Goal: Check status: Check status

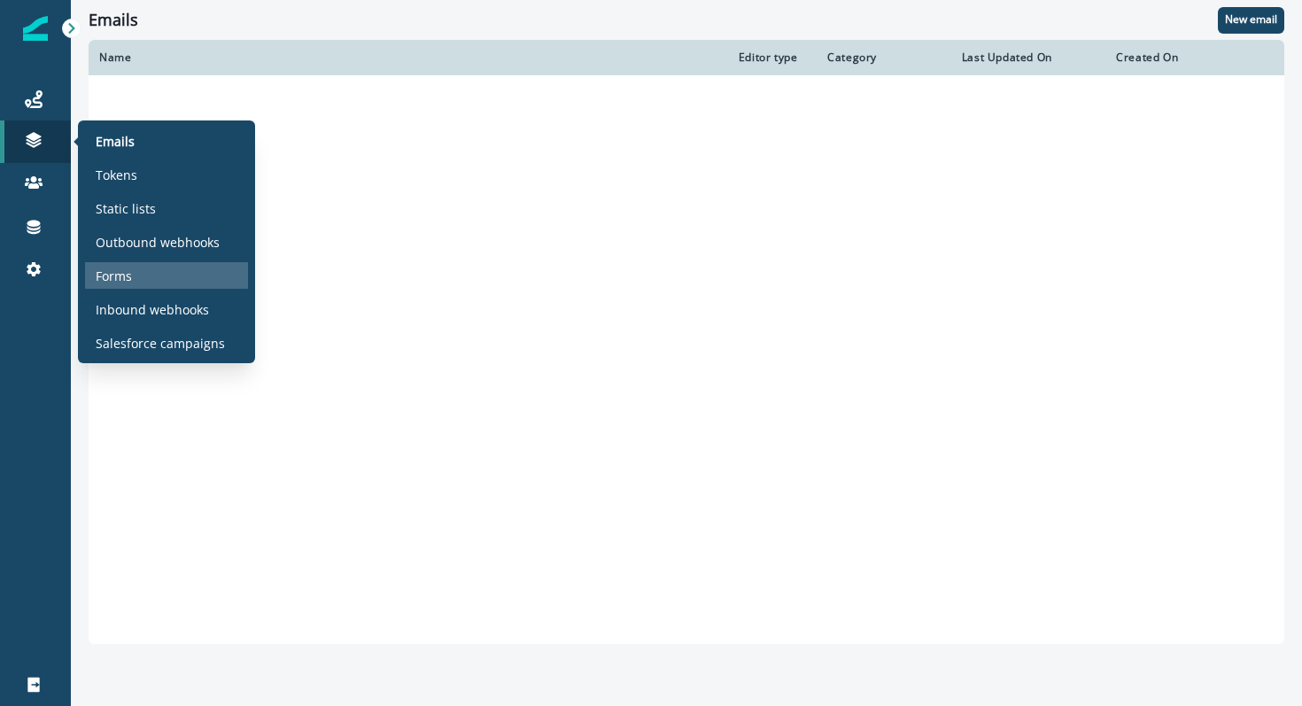
click at [107, 282] on p "Forms" at bounding box center [114, 276] width 36 height 19
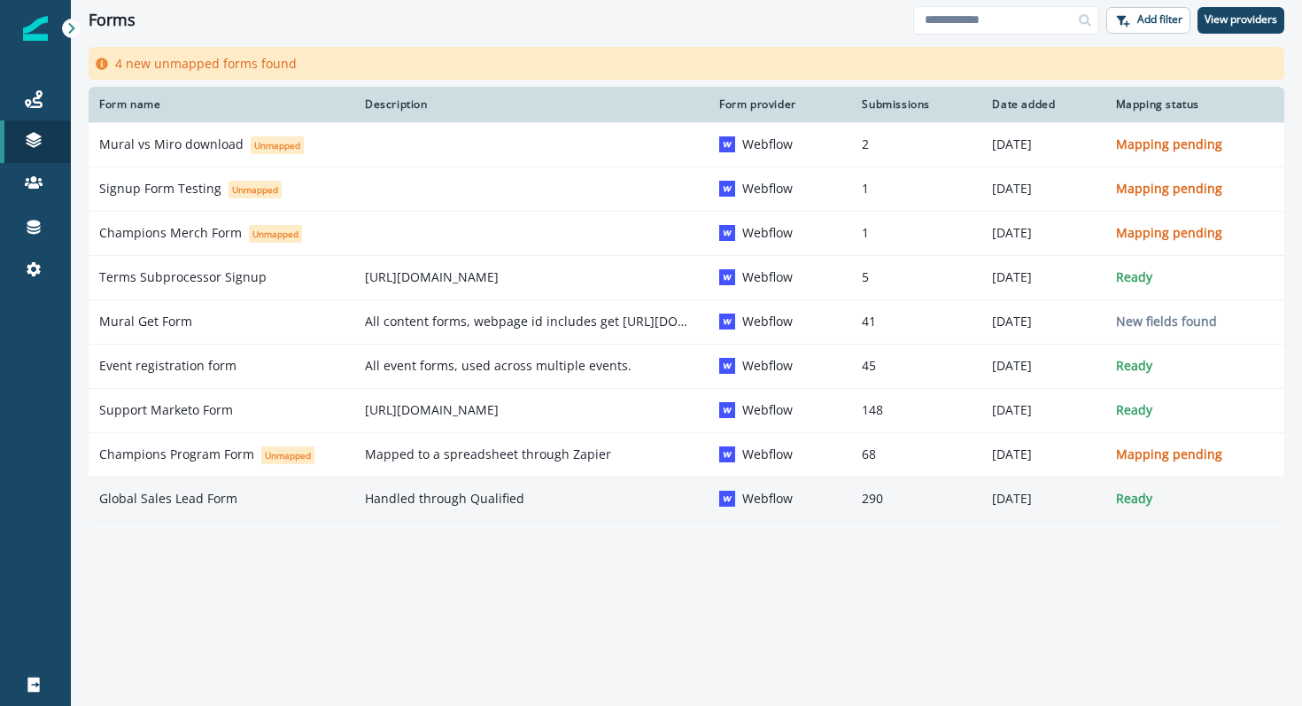
click at [203, 507] on p "Global Sales Lead Form" at bounding box center [168, 499] width 138 height 18
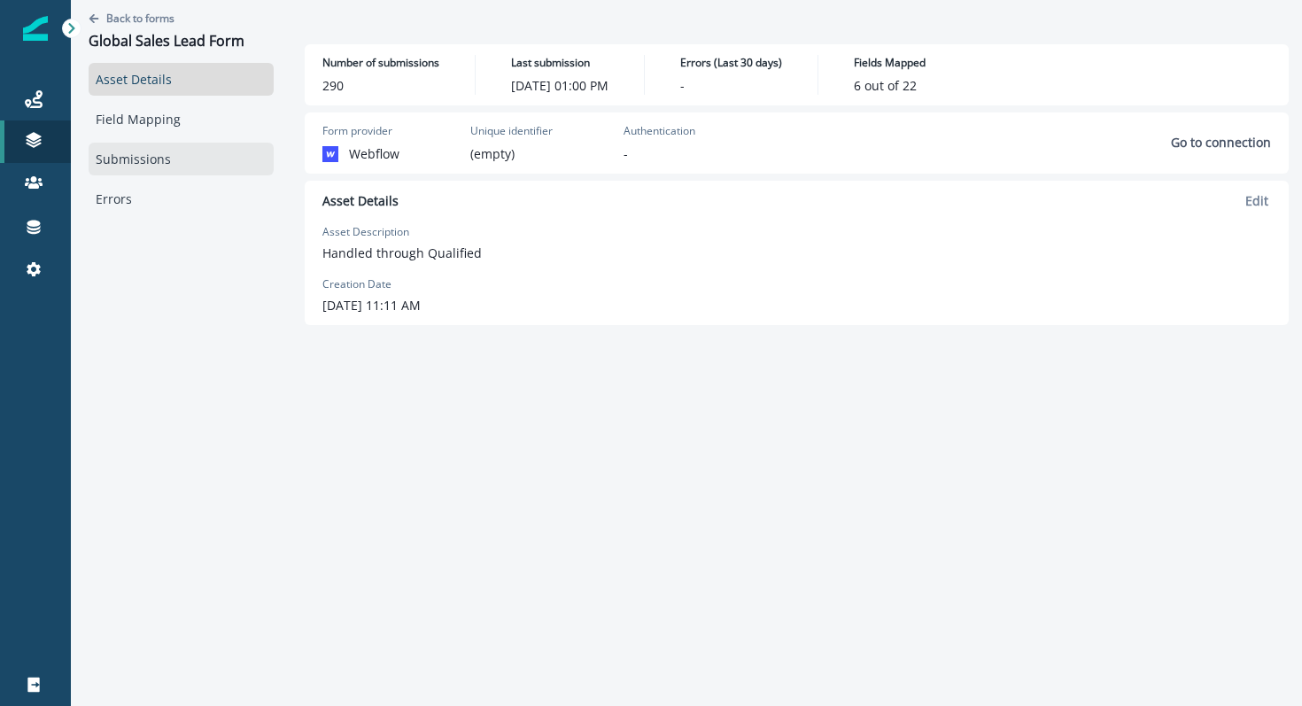
click at [133, 162] on link "Submissions" at bounding box center [181, 159] width 185 height 33
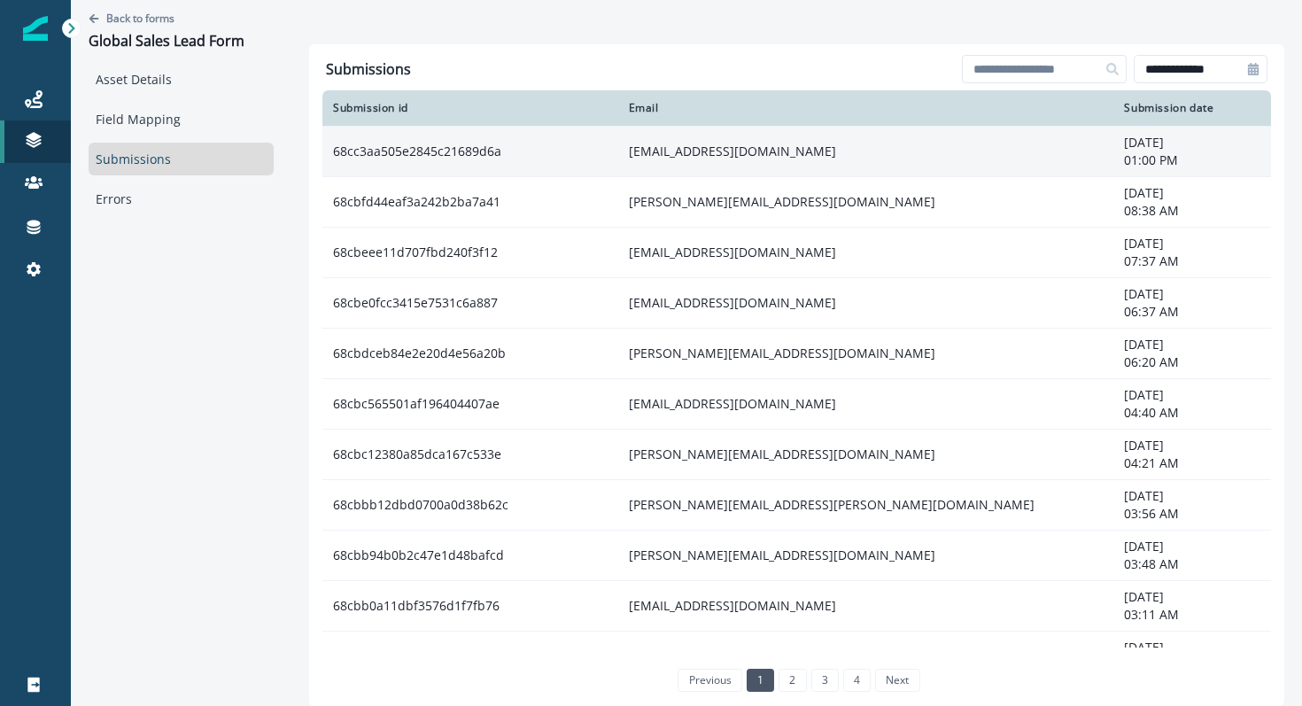
click at [768, 157] on td "[EMAIL_ADDRESS][DOMAIN_NAME]" at bounding box center [866, 151] width 496 height 50
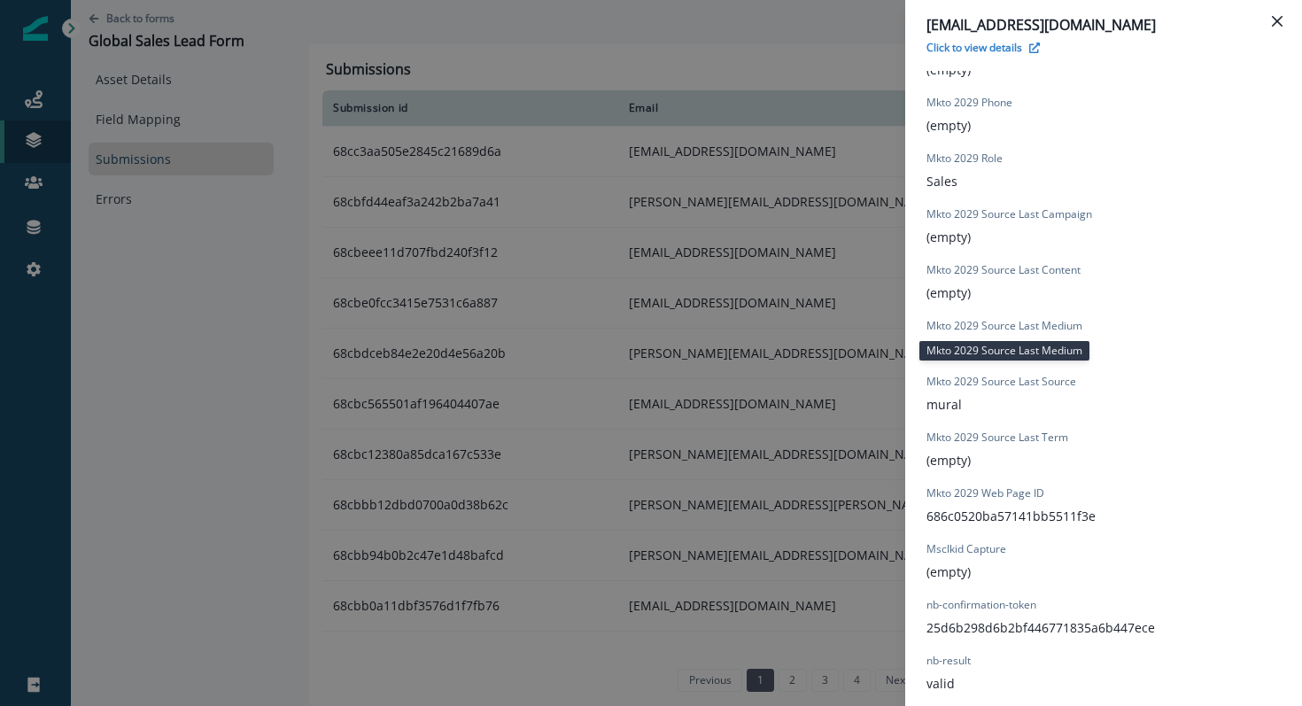
scroll to position [1248, 0]
drag, startPoint x: 1005, startPoint y: 485, endPoint x: 1006, endPoint y: 507, distance: 22.2
click at [1006, 507] on div "Mkto 2029 Web Page ID 686c0520ba57141bb5511f3e" at bounding box center [1010, 502] width 169 height 40
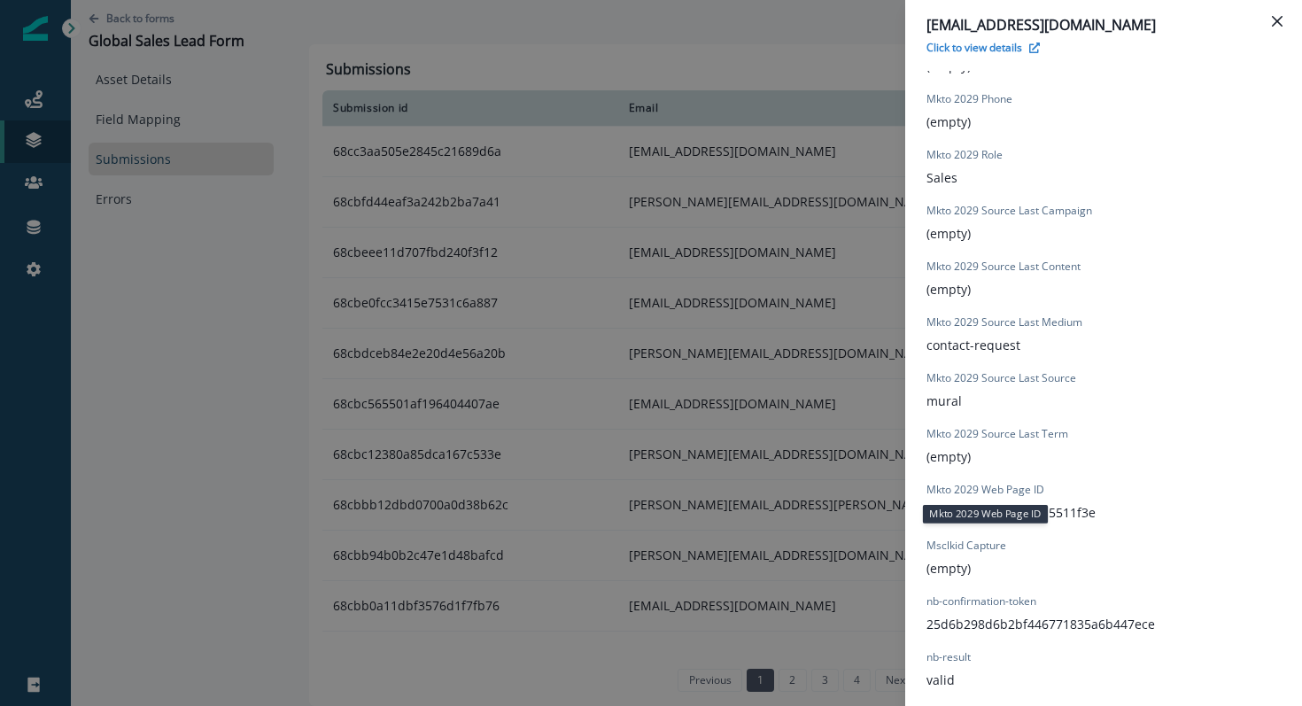
click at [968, 520] on p "686c0520ba57141bb5511f3e" at bounding box center [1010, 512] width 169 height 19
click at [944, 407] on p "mural" at bounding box center [943, 400] width 35 height 19
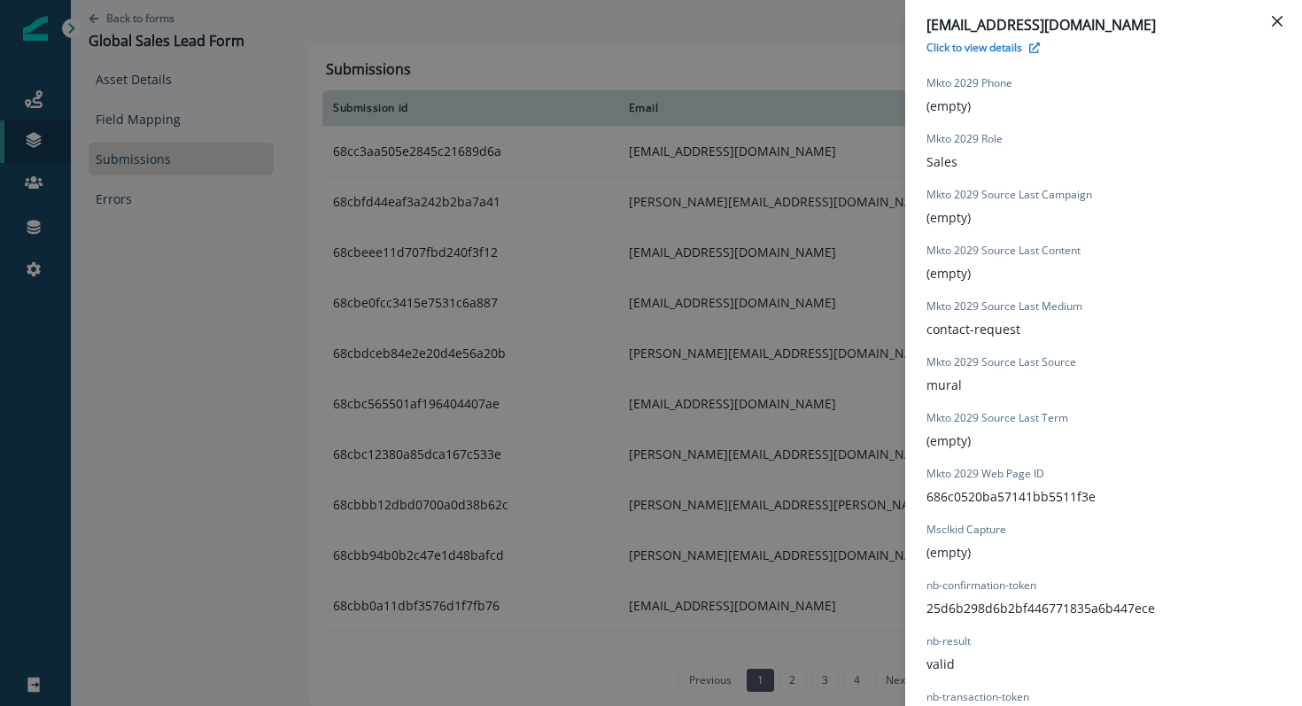
scroll to position [1266, 0]
click at [177, 171] on div "[EMAIL_ADDRESS][DOMAIN_NAME] Click to view details Form Provider Webflow Form N…" at bounding box center [651, 353] width 1302 height 706
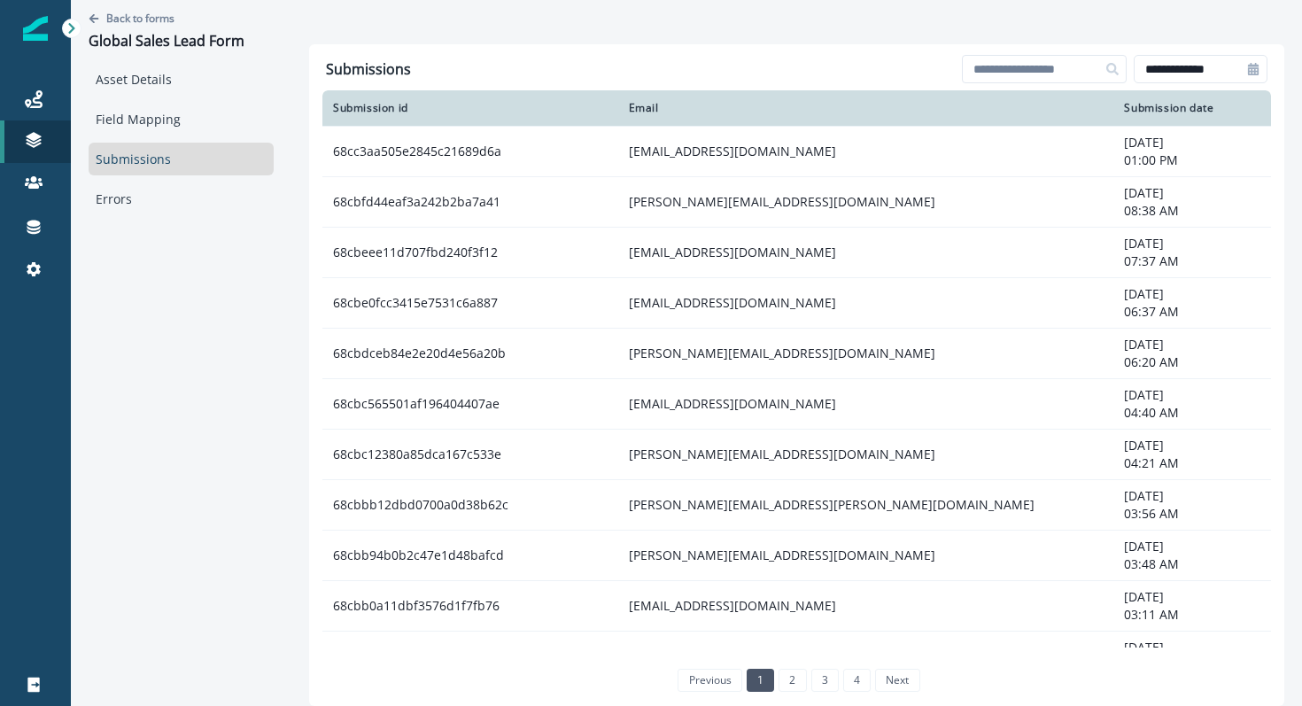
click at [149, 9] on div "Back to forms Global Sales Lead Form" at bounding box center [181, 31] width 185 height 63
click at [151, 17] on p "Back to forms" at bounding box center [140, 18] width 68 height 15
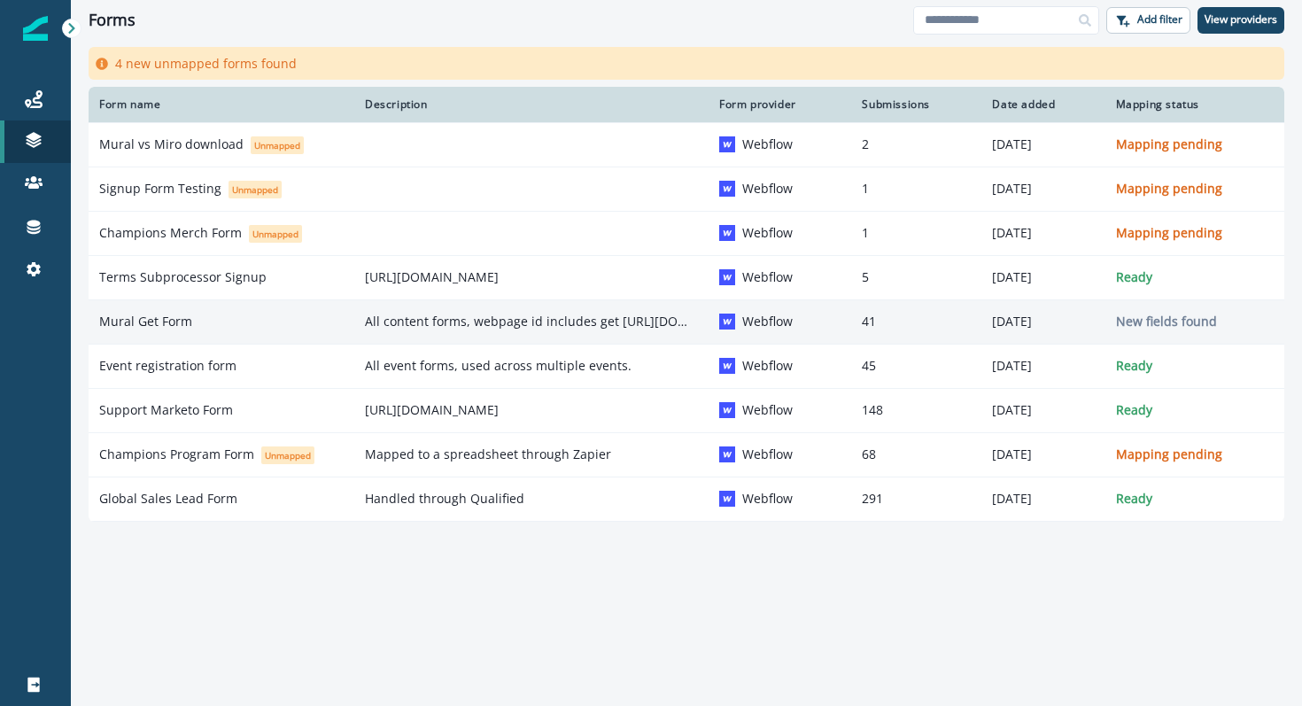
click at [162, 307] on td "Mural Get Form" at bounding box center [222, 321] width 266 height 44
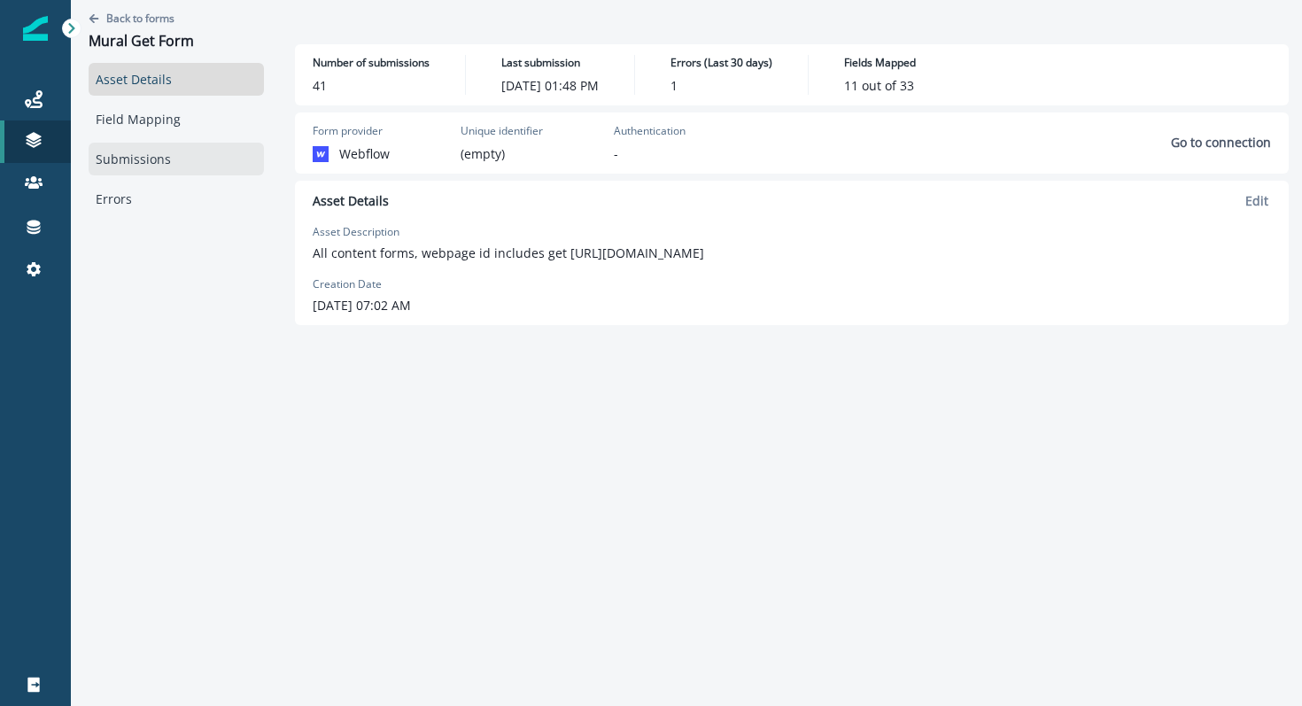
click at [145, 149] on link "Submissions" at bounding box center [176, 159] width 175 height 33
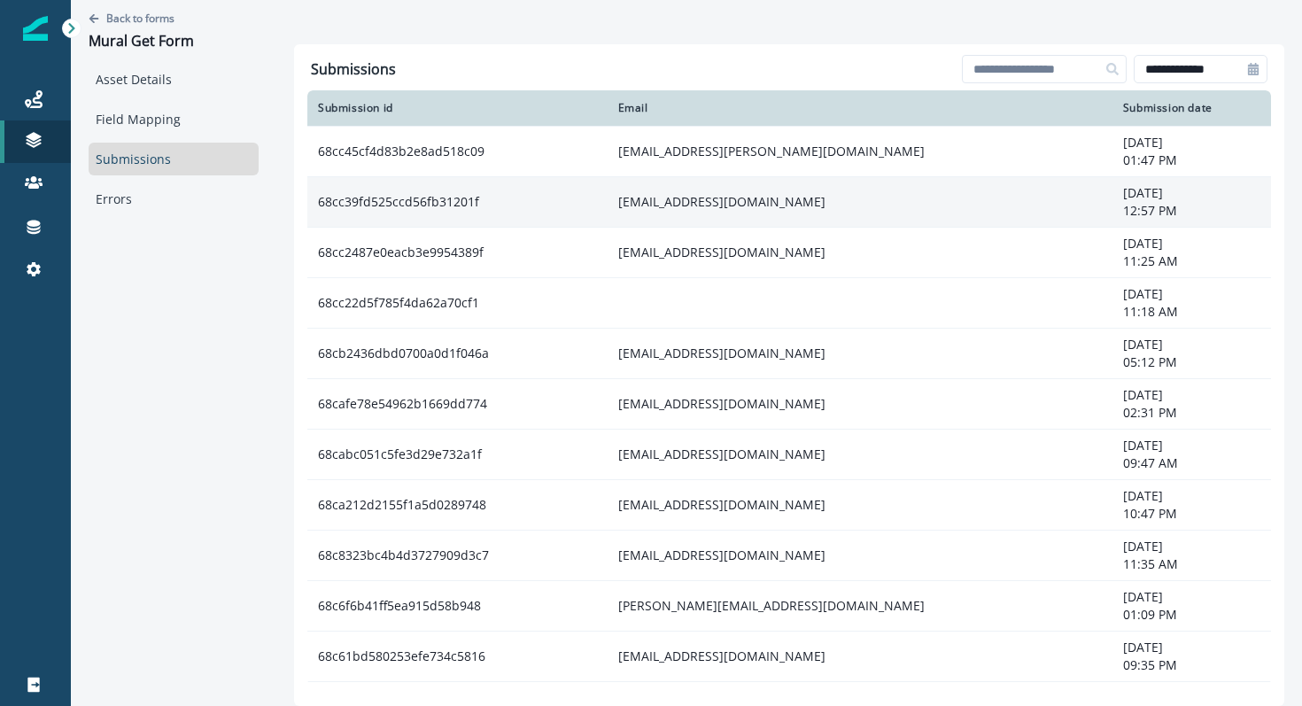
click at [444, 208] on td "68cc39fd525ccd56fb31201f" at bounding box center [457, 201] width 300 height 50
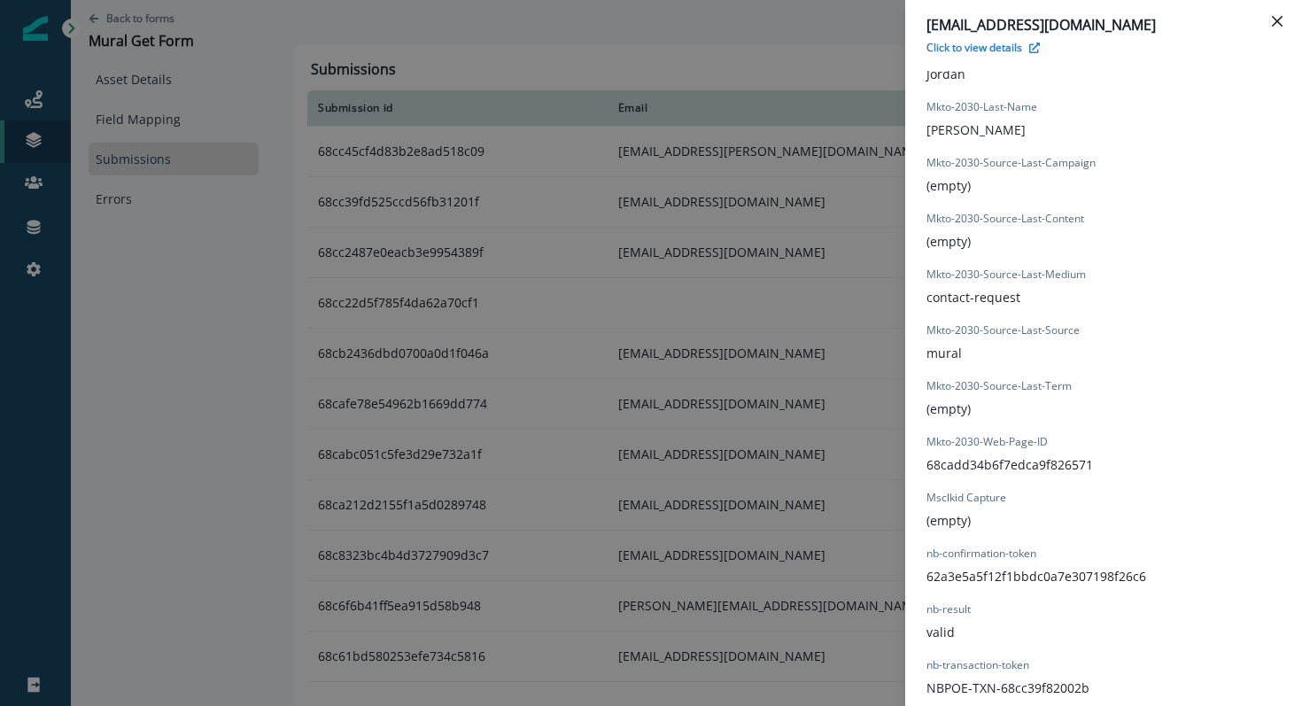
scroll to position [1130, 0]
drag, startPoint x: 1098, startPoint y: 457, endPoint x: 927, endPoint y: 458, distance: 170.9
click at [927, 458] on div "form_submission_date [DATE]T16:57:32.413Z form_submit_status true Gclid Capture…" at bounding box center [1103, 154] width 354 height 1081
copy p "68cadd34b6f7edca9f826571"
click at [57, 111] on div "[EMAIL_ADDRESS][DOMAIN_NAME] Click to view details Form Provider Webflow Form N…" at bounding box center [651, 353] width 1302 height 706
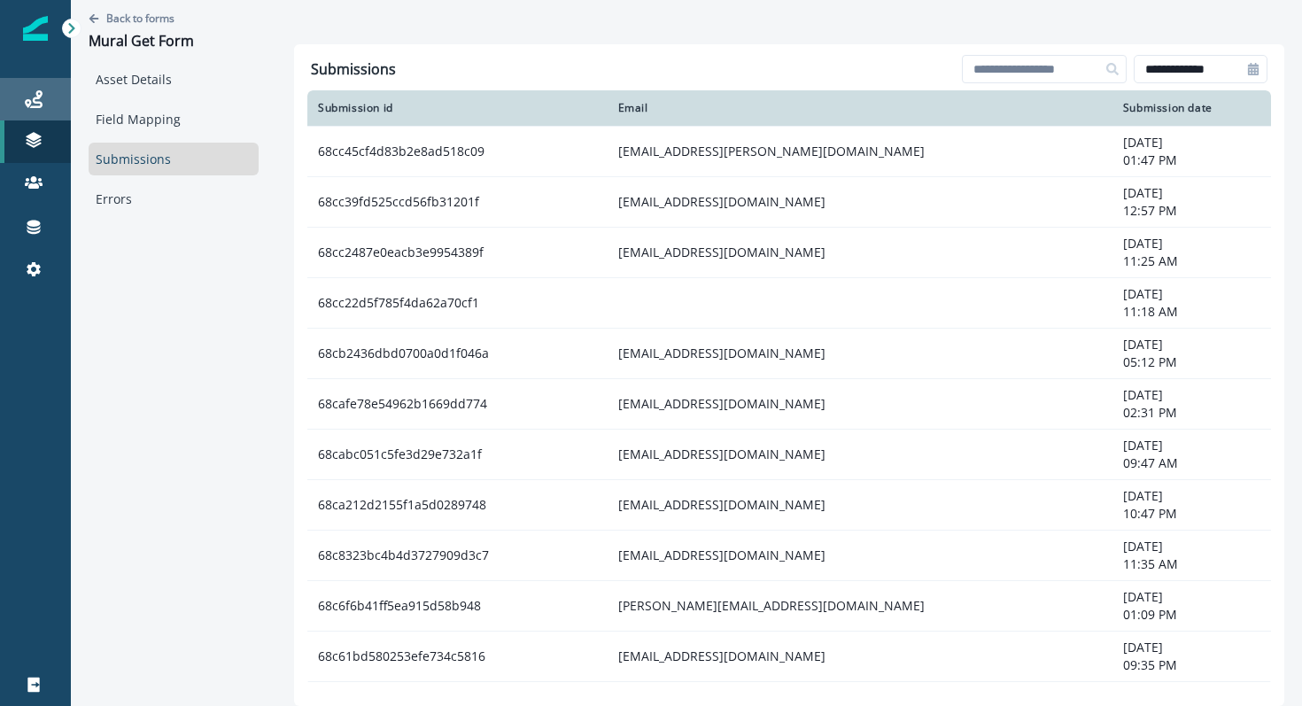
click at [27, 110] on link "Journeys" at bounding box center [35, 99] width 71 height 43
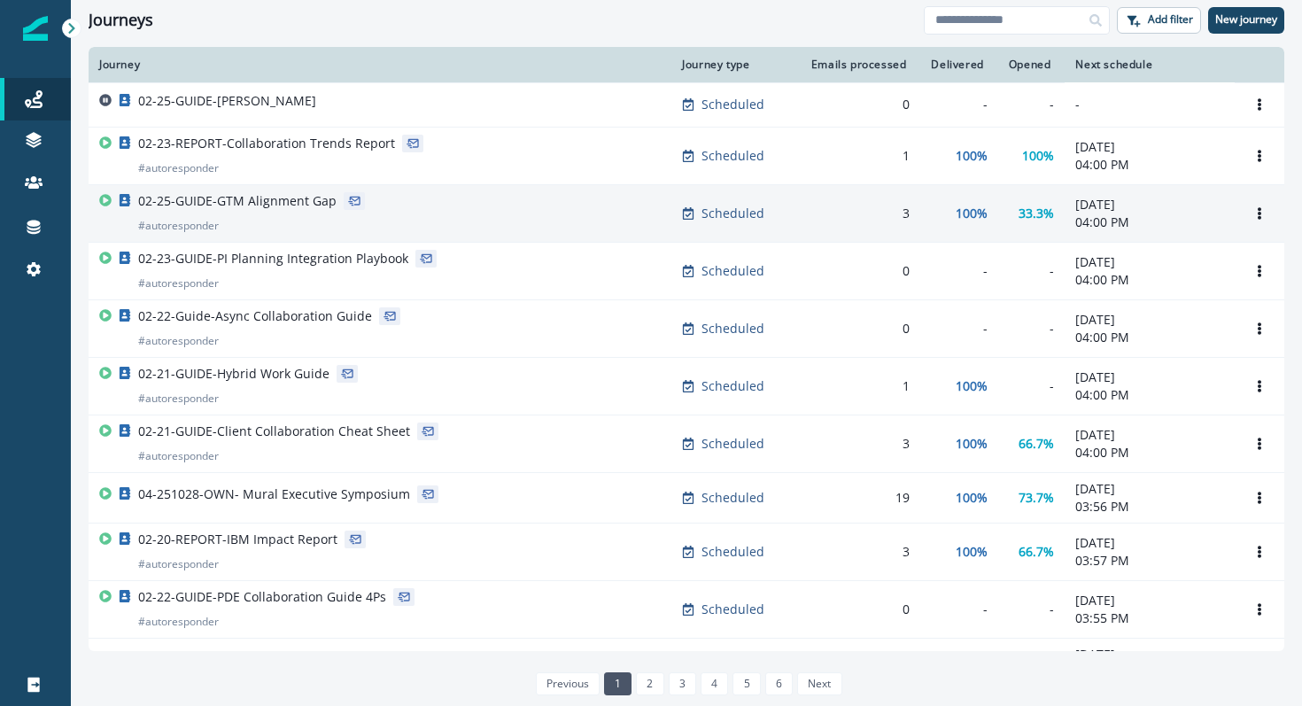
click at [247, 203] on p "02-25-GUIDE-GTM Alignment Gap" at bounding box center [237, 201] width 198 height 18
